Goal: Transaction & Acquisition: Purchase product/service

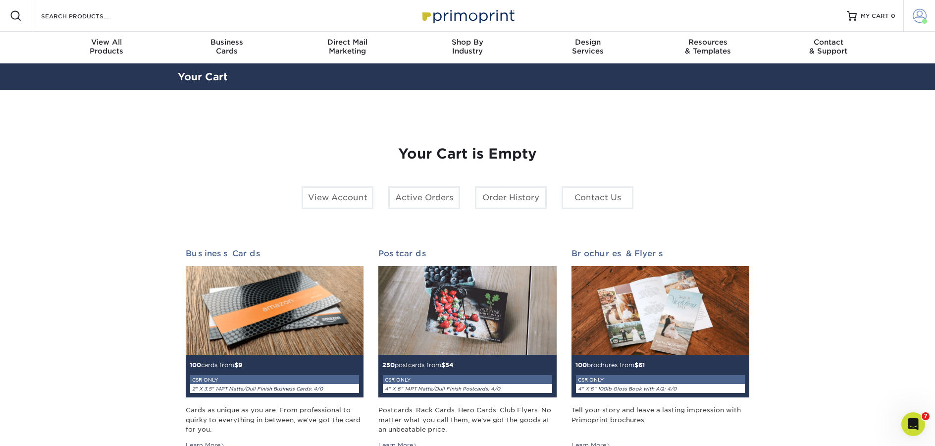
click at [914, 19] on span at bounding box center [920, 16] width 14 height 14
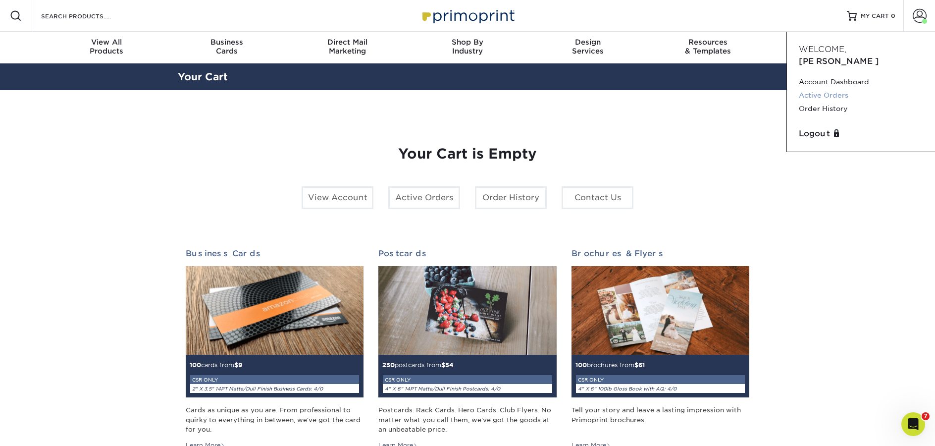
click at [825, 89] on link "Active Orders" at bounding box center [861, 95] width 124 height 13
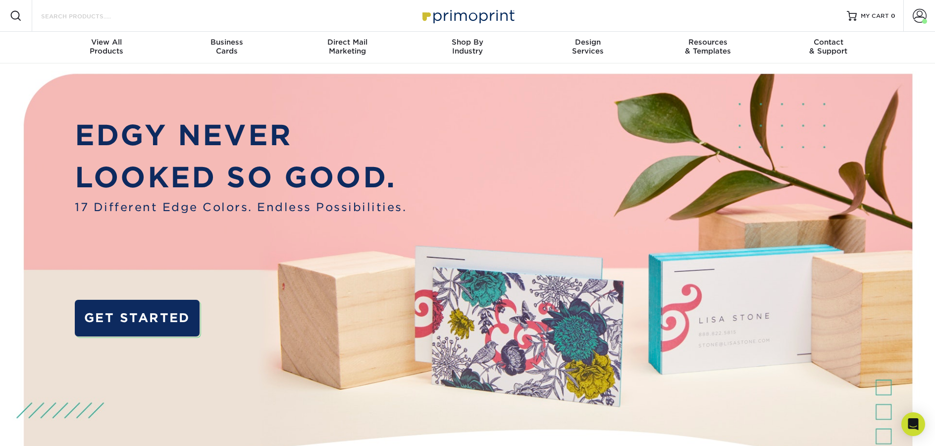
click at [79, 14] on input "Search Products" at bounding box center [88, 16] width 97 height 12
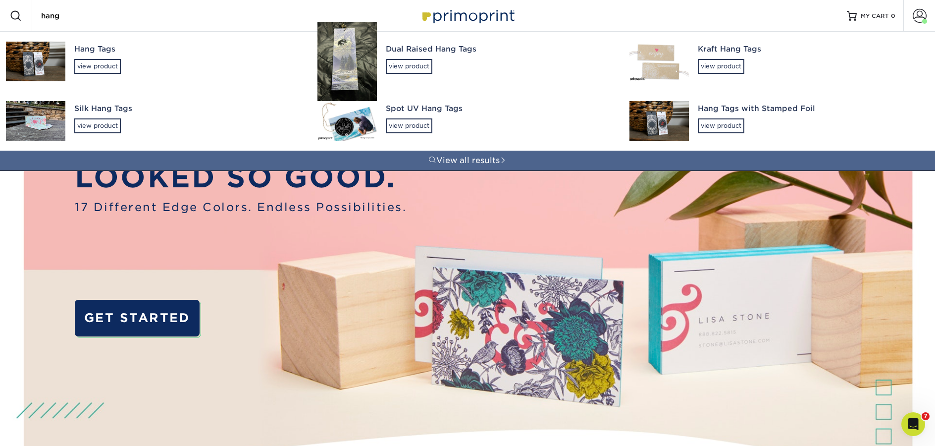
type input "hang"
click at [99, 58] on div "Hang Tags view product" at bounding box center [186, 59] width 225 height 54
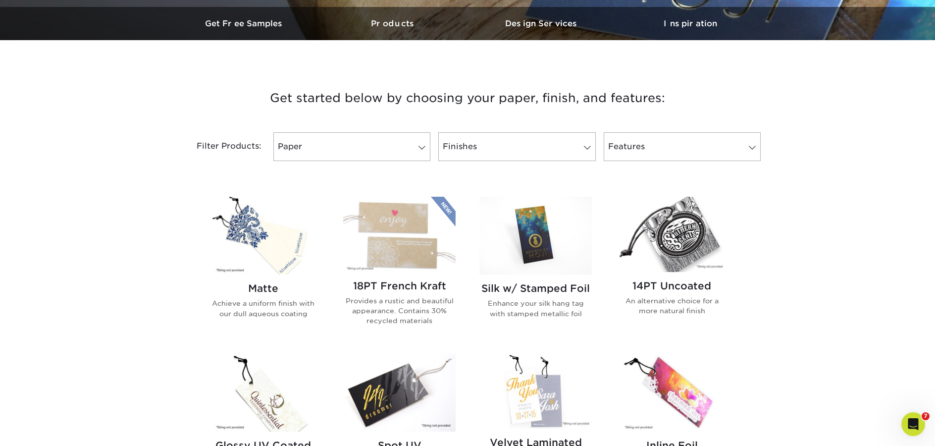
click at [247, 249] on img at bounding box center [263, 236] width 112 height 78
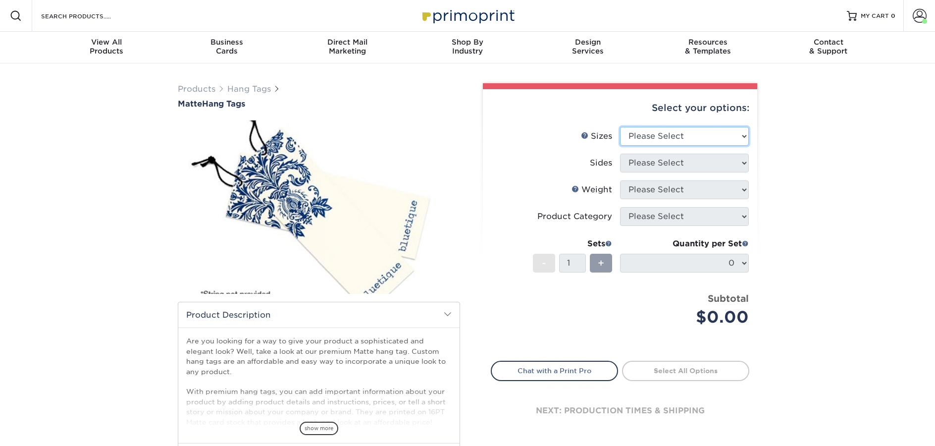
click at [648, 129] on select "Please Select 1.5" x 3.5" 1.75" x 3.5" 2" x 2" 2" x 3.5" 2" x 4" 2" x 6" 2.5" x…" at bounding box center [684, 136] width 129 height 19
click at [230, 84] on link "Hang Tags" at bounding box center [249, 88] width 44 height 9
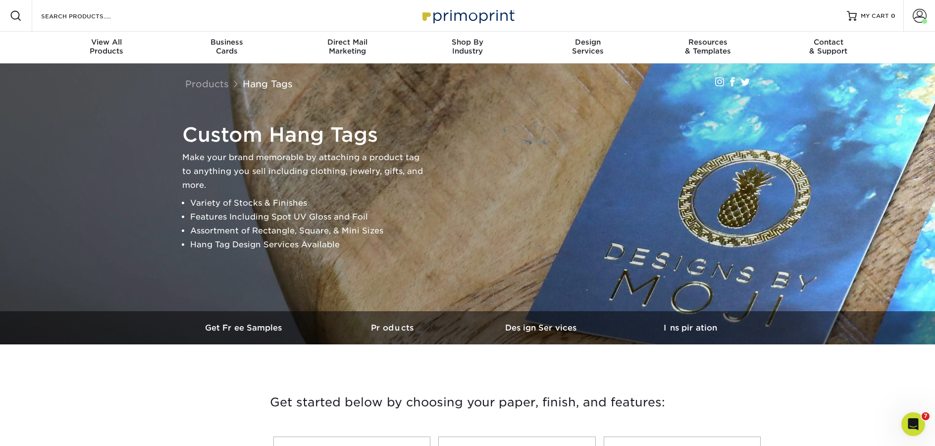
click at [470, 19] on img at bounding box center [467, 15] width 99 height 21
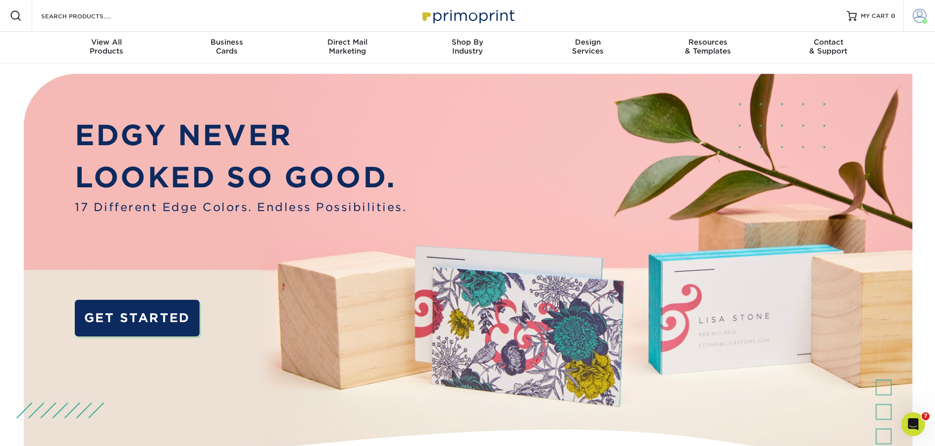
click at [908, 22] on link "Account" at bounding box center [920, 16] width 32 height 32
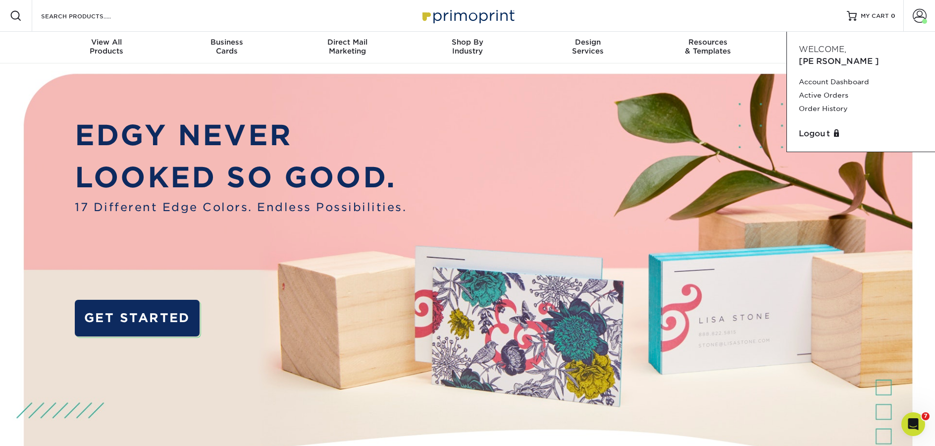
click at [353, 9] on div "Resources Menu Search Products Account [PERSON_NAME] Account Dashboard Active O…" at bounding box center [467, 16] width 935 height 32
